Goal: Complete application form

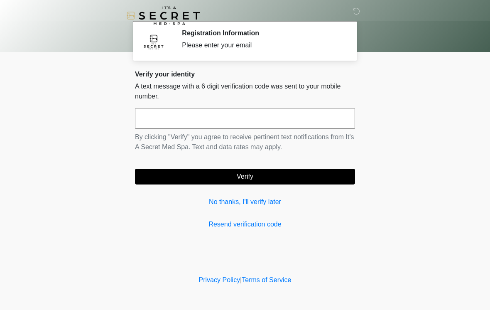
click at [251, 118] on input "text" at bounding box center [245, 118] width 220 height 21
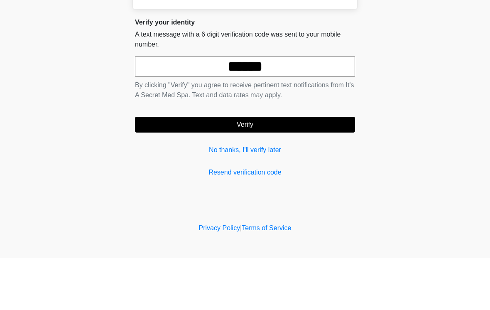
type input "******"
click at [299, 169] on button "Verify" at bounding box center [245, 177] width 220 height 16
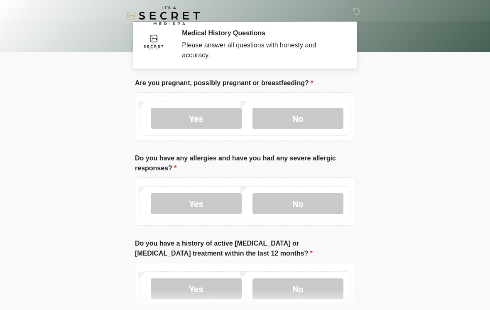
click at [311, 110] on label "No" at bounding box center [297, 118] width 91 height 21
click at [322, 209] on label "No" at bounding box center [297, 203] width 91 height 21
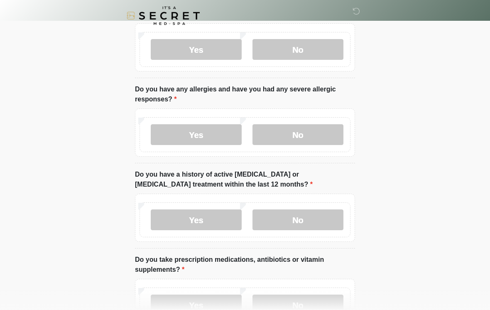
click at [334, 212] on label "No" at bounding box center [297, 219] width 91 height 21
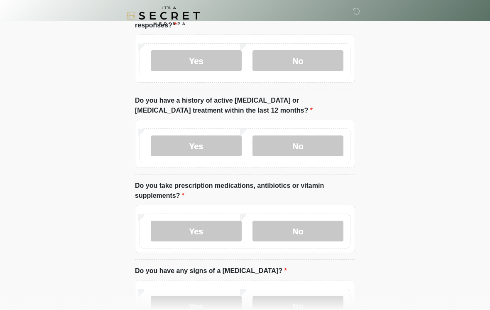
click at [321, 225] on label "No" at bounding box center [297, 231] width 91 height 21
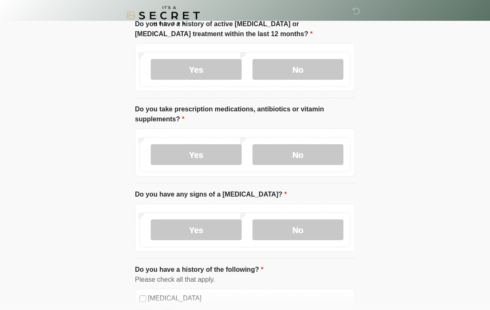
click at [320, 227] on label "No" at bounding box center [297, 230] width 91 height 21
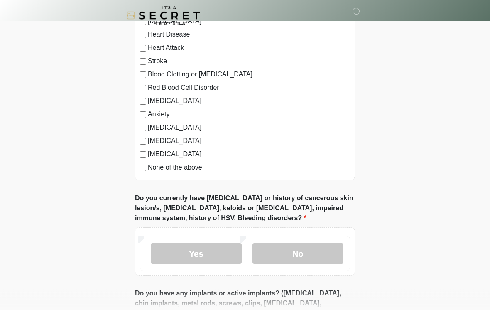
scroll to position [496, 0]
click at [316, 250] on label "No" at bounding box center [297, 253] width 91 height 21
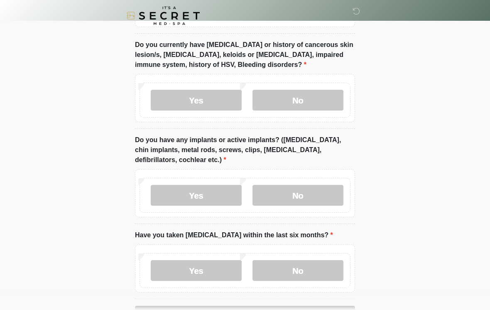
scroll to position [646, 0]
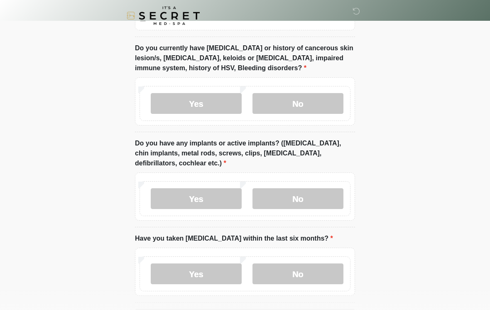
click at [323, 188] on label "No" at bounding box center [297, 198] width 91 height 21
click at [305, 275] on label "No" at bounding box center [297, 273] width 91 height 21
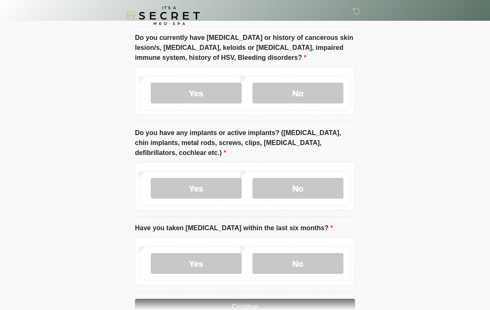
scroll to position [691, 0]
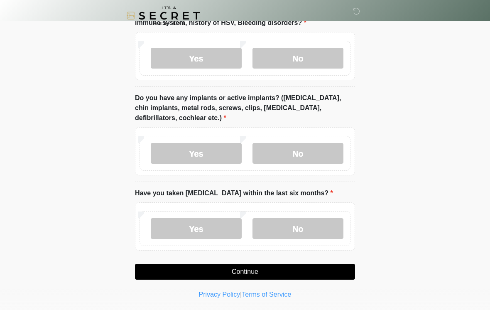
click at [273, 266] on button "Continue" at bounding box center [245, 272] width 220 height 16
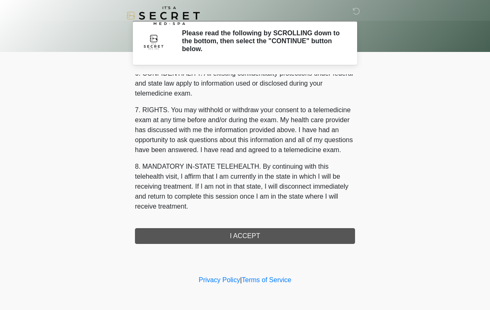
scroll to position [338, 0]
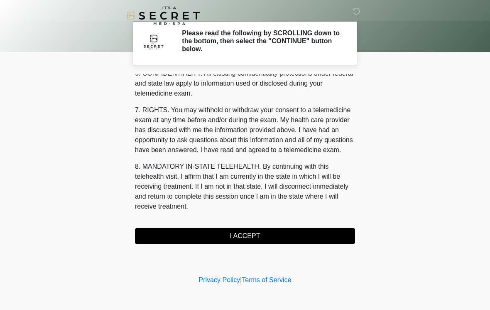
click at [253, 236] on button "I ACCEPT" at bounding box center [245, 236] width 220 height 16
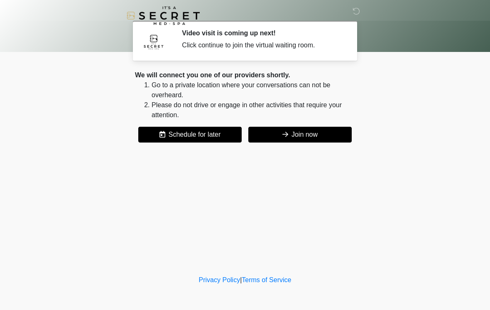
click at [323, 137] on button "Join now" at bounding box center [299, 135] width 103 height 16
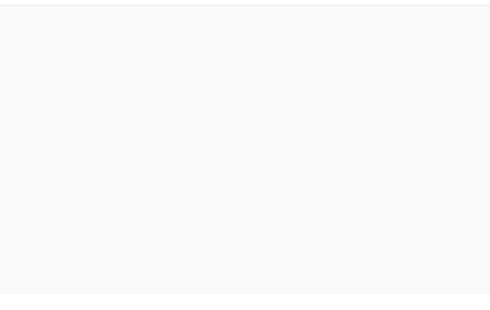
scroll to position [2, 0]
